Goal: Task Accomplishment & Management: Use online tool/utility

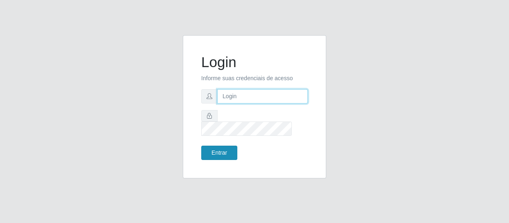
type input "[EMAIL_ADDRESS][DOMAIN_NAME]"
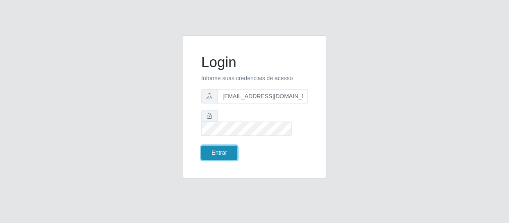
click at [214, 147] on button "Entrar" at bounding box center [219, 153] width 36 height 14
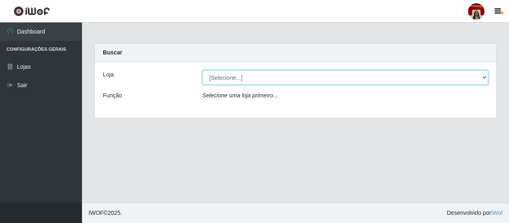
click at [486, 75] on select "[Selecione...] Mar Vermelho - Loja 04" at bounding box center [345, 77] width 286 height 14
select select "251"
click at [202, 70] on select "[Selecione...] Mar Vermelho - Loja 04" at bounding box center [345, 77] width 286 height 14
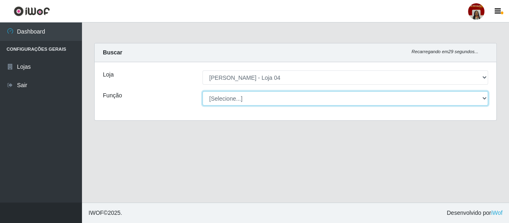
click at [481, 97] on select "[Selecione...] ASG ASG + ASG ++ Auxiliar de Depósito Auxiliar de Depósito + Aux…" at bounding box center [345, 98] width 286 height 14
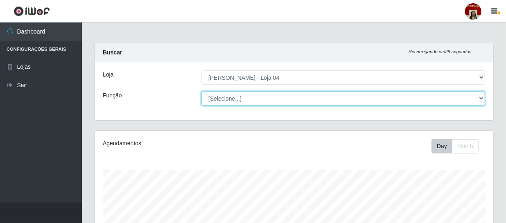
scroll to position [170, 399]
select select "22"
click at [201, 91] on select "[Selecione...] ASG ASG + ASG ++ Auxiliar de Depósito Auxiliar de Depósito + Aux…" at bounding box center [343, 98] width 284 height 14
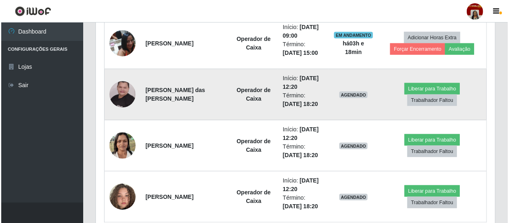
scroll to position [444, 0]
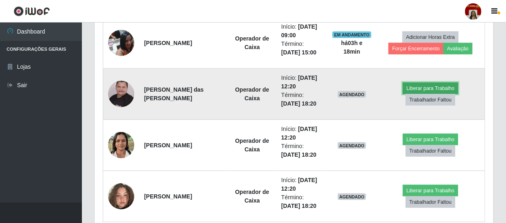
click at [411, 86] on button "Liberar para Trabalho" at bounding box center [430, 88] width 55 height 11
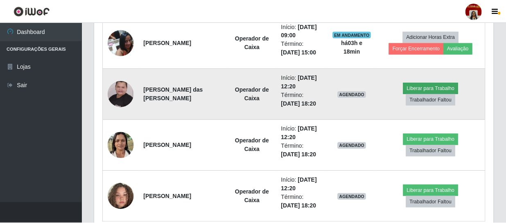
scroll to position [170, 395]
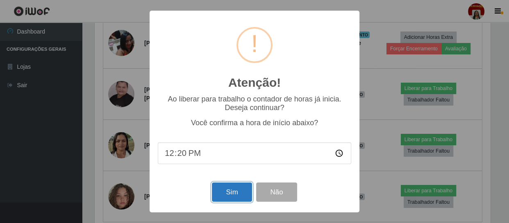
click at [234, 189] on button "Sim" at bounding box center [232, 192] width 40 height 19
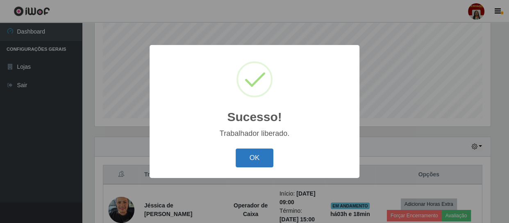
click at [250, 159] on button "OK" at bounding box center [254, 158] width 38 height 19
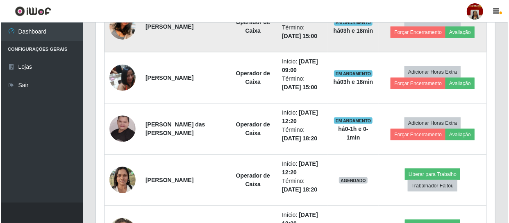
scroll to position [435, 0]
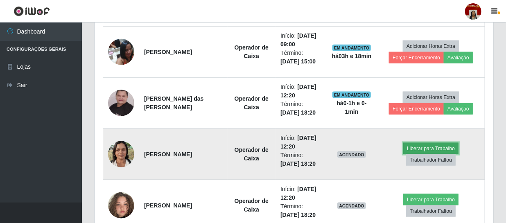
click at [434, 147] on button "Liberar para Trabalho" at bounding box center [430, 148] width 55 height 11
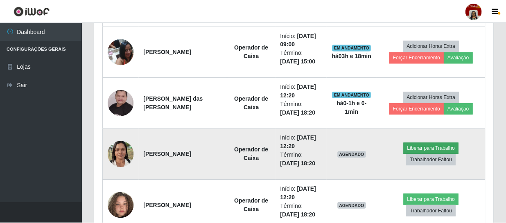
scroll to position [170, 395]
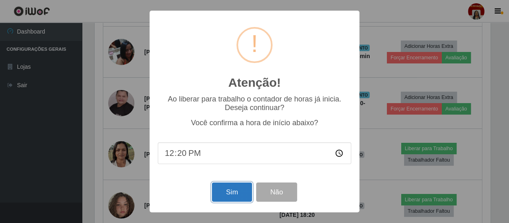
click at [231, 194] on button "Sim" at bounding box center [232, 192] width 40 height 19
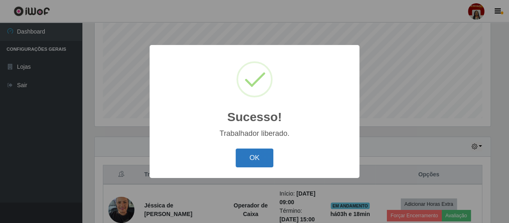
click at [255, 161] on button "OK" at bounding box center [254, 158] width 38 height 19
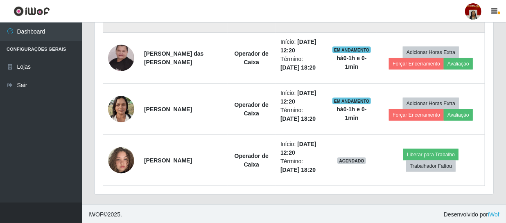
scroll to position [481, 0]
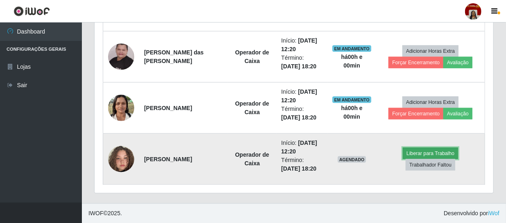
click at [417, 148] on button "Liberar para Trabalho" at bounding box center [430, 153] width 55 height 11
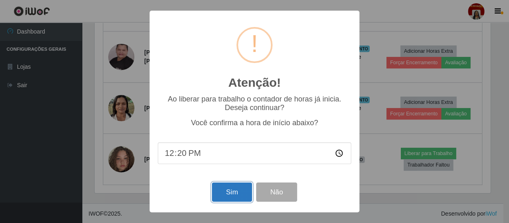
click at [233, 198] on button "Sim" at bounding box center [232, 192] width 40 height 19
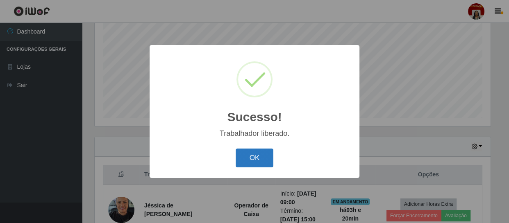
click at [254, 161] on button "OK" at bounding box center [254, 158] width 38 height 19
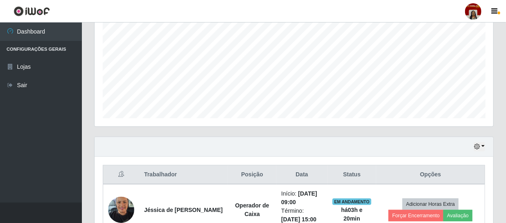
scroll to position [170, 399]
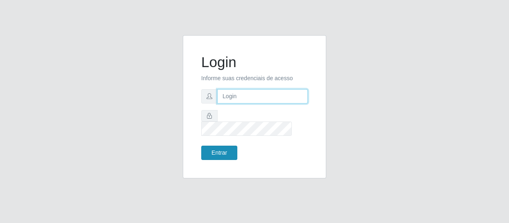
type input "[EMAIL_ADDRESS][DOMAIN_NAME]"
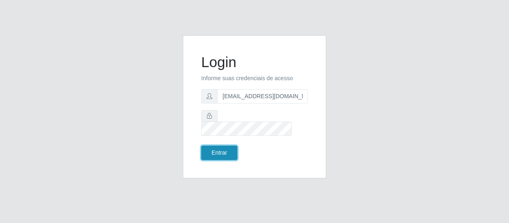
click at [223, 149] on button "Entrar" at bounding box center [219, 153] width 36 height 14
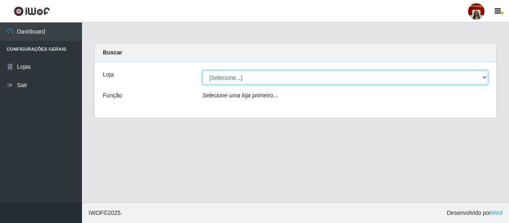
click at [481, 76] on select "[Selecione...] Mar Vermelho - Loja 04" at bounding box center [345, 77] width 286 height 14
select select "251"
click at [202, 70] on select "[Selecione...] Mar Vermelho - Loja 04" at bounding box center [345, 77] width 286 height 14
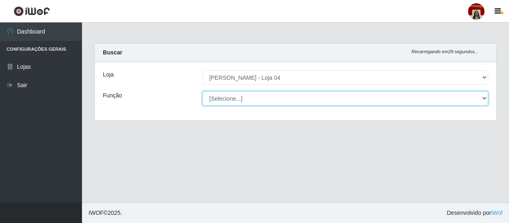
click at [483, 97] on select "[Selecione...] ASG ASG + ASG ++ Auxiliar de Depósito Auxiliar de Depósito + Aux…" at bounding box center [345, 98] width 286 height 14
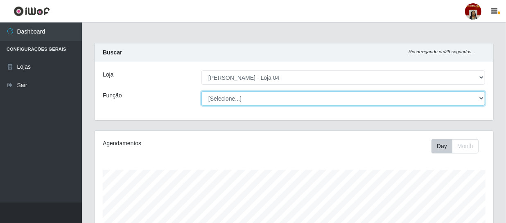
scroll to position [170, 399]
select select "22"
click at [201, 91] on select "[Selecione...] ASG ASG + ASG ++ Auxiliar de Depósito Auxiliar de Depósito + Aux…" at bounding box center [343, 98] width 284 height 14
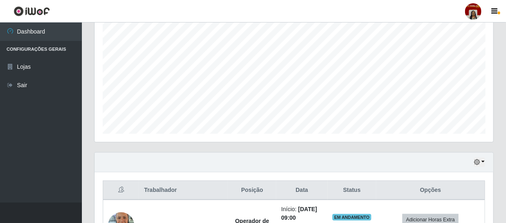
scroll to position [223, 0]
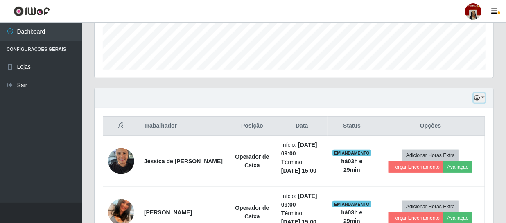
click at [482, 97] on button "button" at bounding box center [479, 97] width 11 height 9
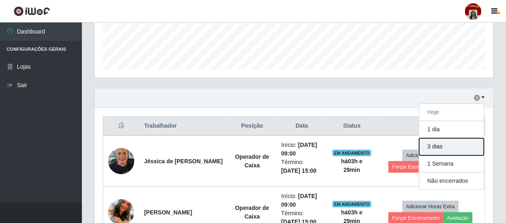
click at [443, 146] on button "3 dias" at bounding box center [451, 146] width 65 height 17
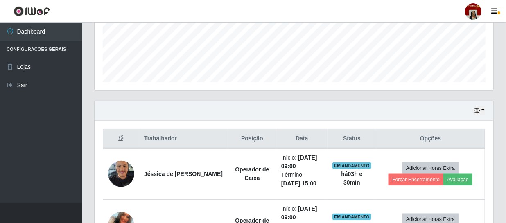
scroll to position [111, 0]
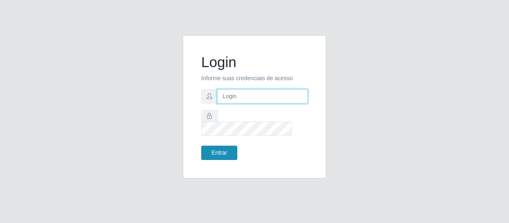
type input "[EMAIL_ADDRESS][DOMAIN_NAME]"
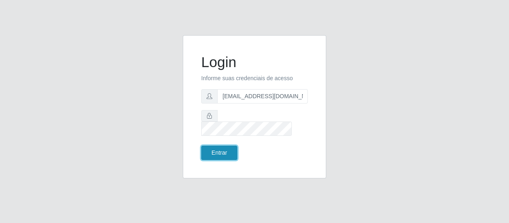
click at [216, 147] on button "Entrar" at bounding box center [219, 153] width 36 height 14
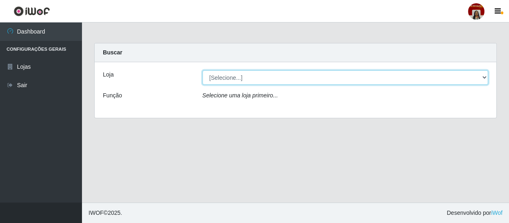
click at [487, 78] on select "[Selecione...] Mar Vermelho - Loja 04" at bounding box center [345, 77] width 286 height 14
select select "251"
click at [202, 70] on select "[Selecione...] Mar Vermelho - Loja 04" at bounding box center [345, 77] width 286 height 14
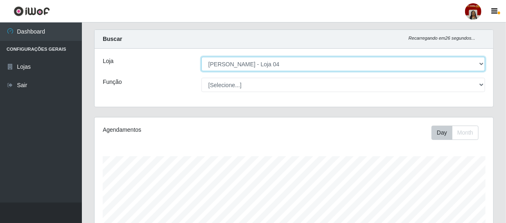
scroll to position [37, 0]
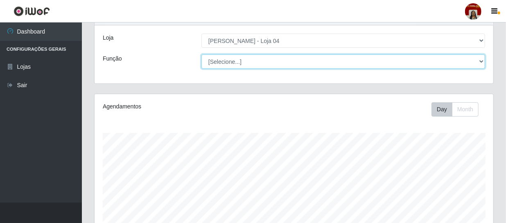
click at [480, 58] on select "[Selecione...] ASG ASG + ASG ++ Auxiliar de Depósito Auxiliar de Depósito + Aux…" at bounding box center [343, 61] width 284 height 14
select select "22"
click at [201, 54] on select "[Selecione...] ASG ASG + ASG ++ Auxiliar de Depósito Auxiliar de Depósito + Aux…" at bounding box center [343, 61] width 284 height 14
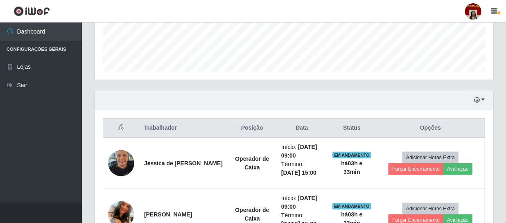
scroll to position [223, 0]
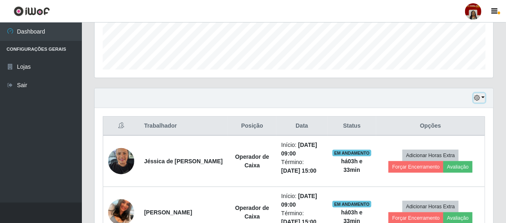
click at [485, 98] on button "button" at bounding box center [479, 97] width 11 height 9
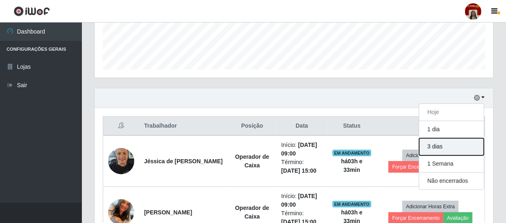
click at [454, 142] on button "3 dias" at bounding box center [451, 146] width 65 height 17
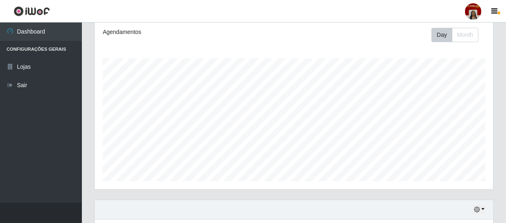
scroll to position [0, 0]
